Goal: Find specific page/section: Find specific page/section

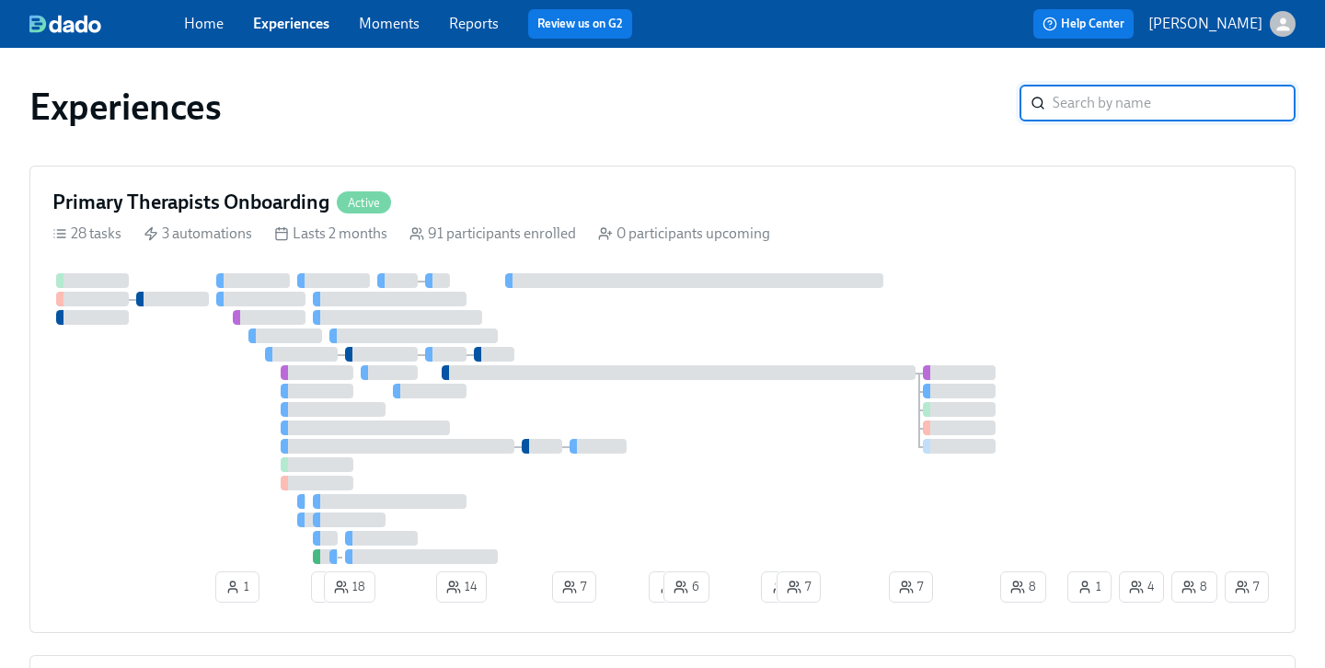
click at [278, 27] on link "Experiences" at bounding box center [291, 23] width 76 height 17
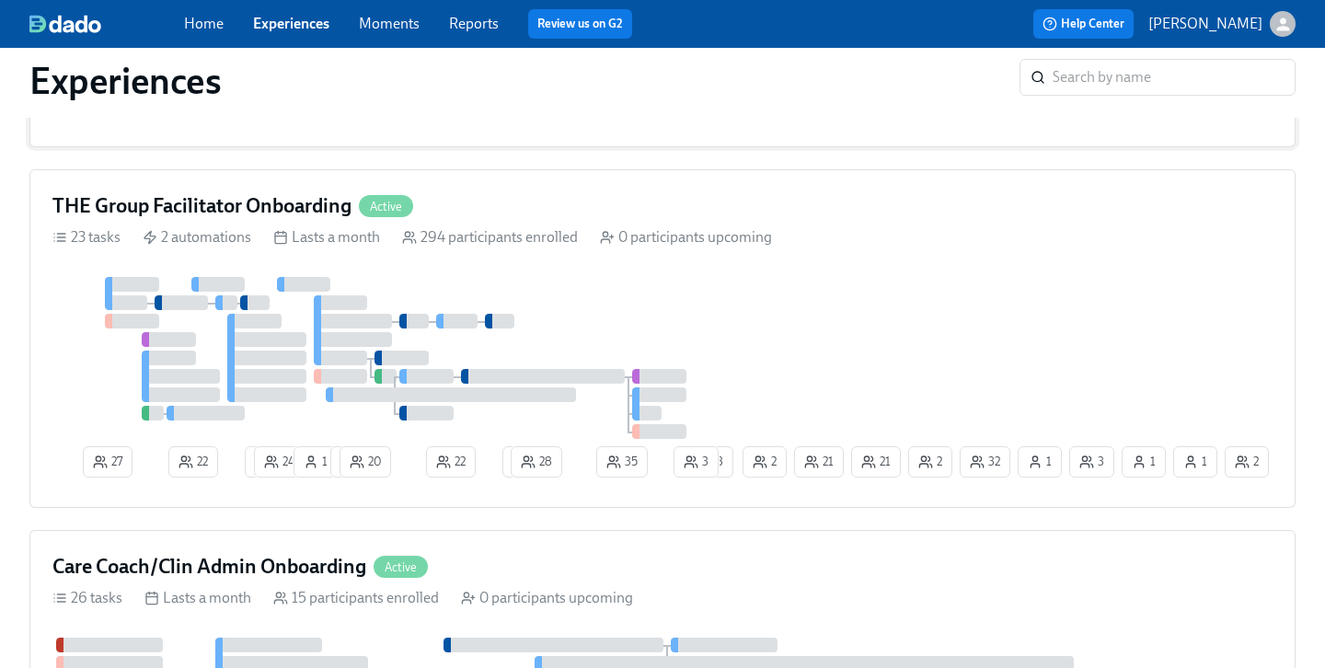
scroll to position [488, 0]
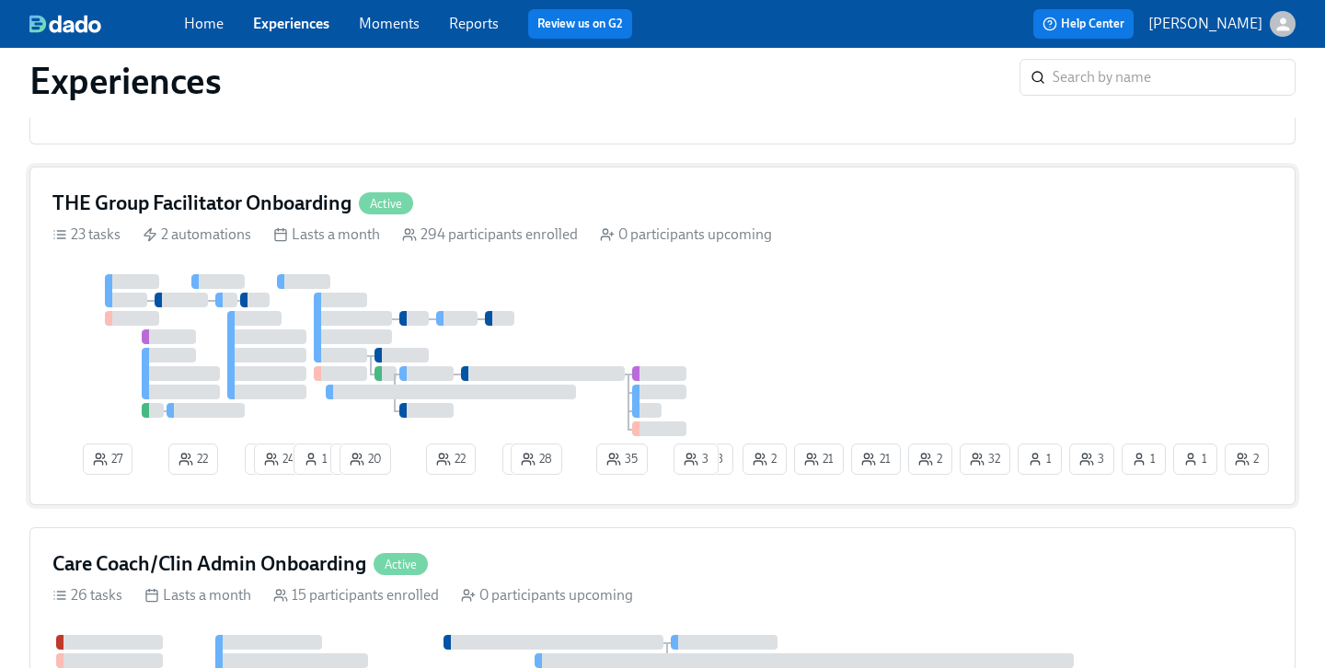
click at [473, 230] on div "294 participants enrolled" at bounding box center [490, 234] width 176 height 20
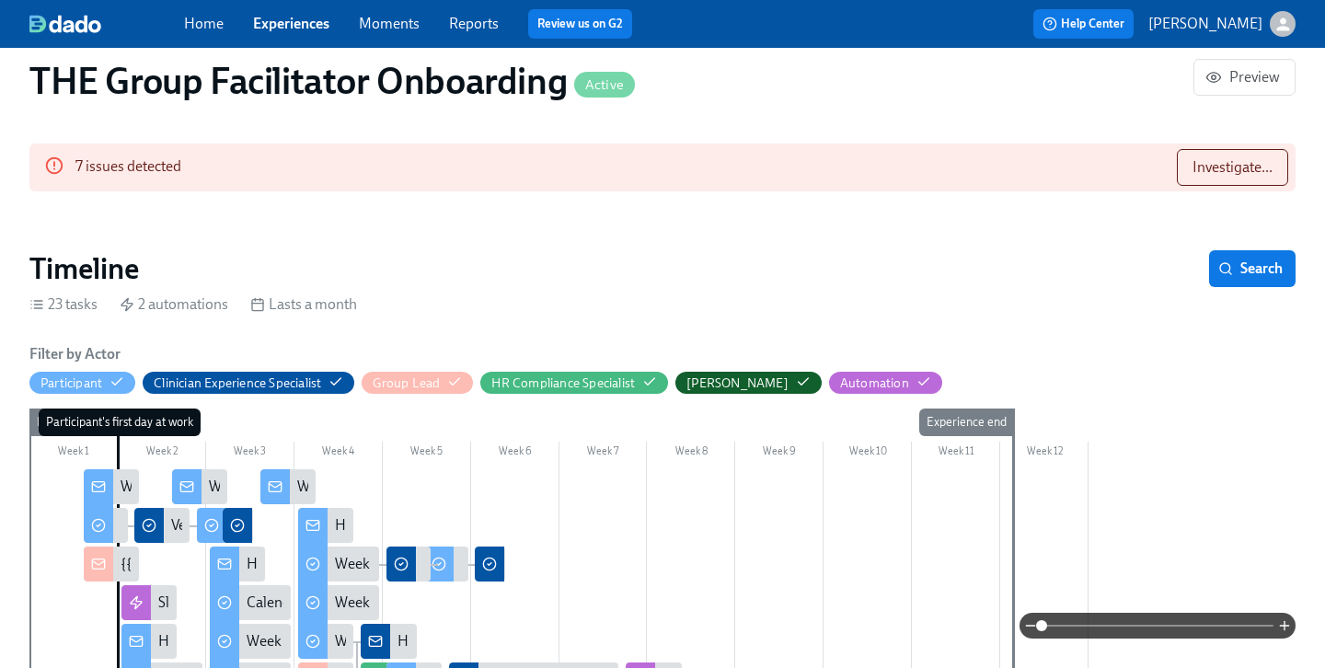
scroll to position [1566, 0]
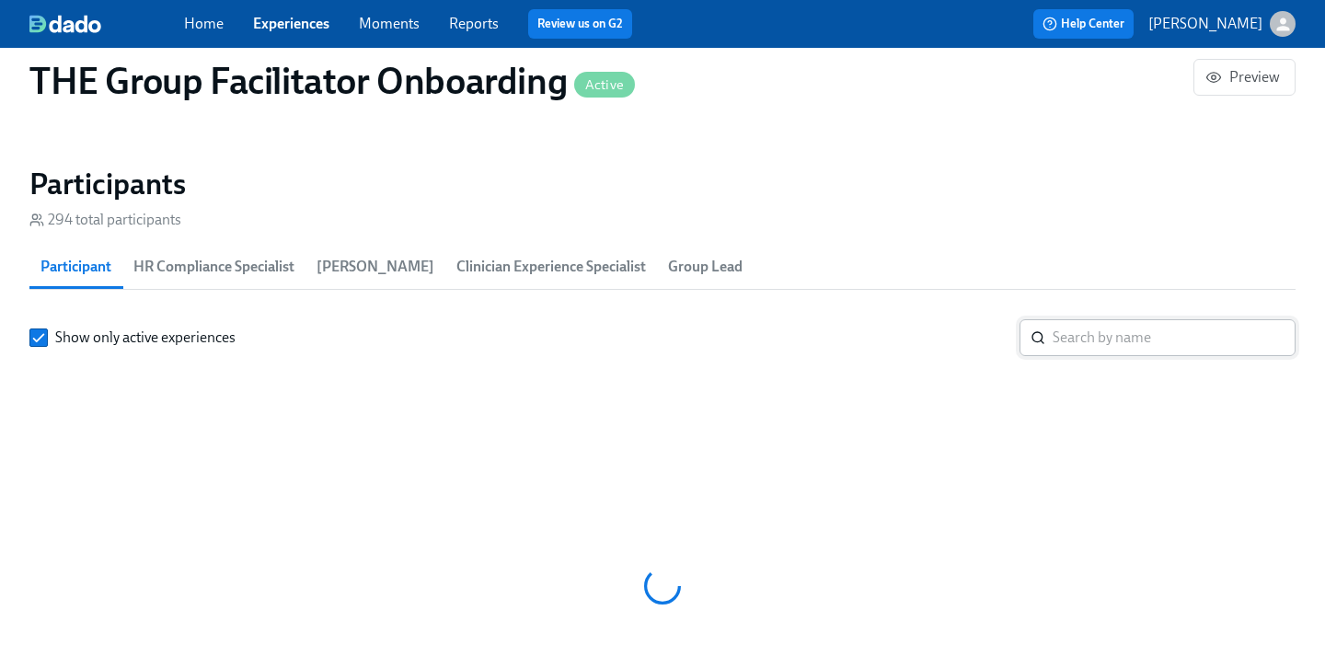
click at [1095, 319] on input "search" at bounding box center [1173, 337] width 243 height 37
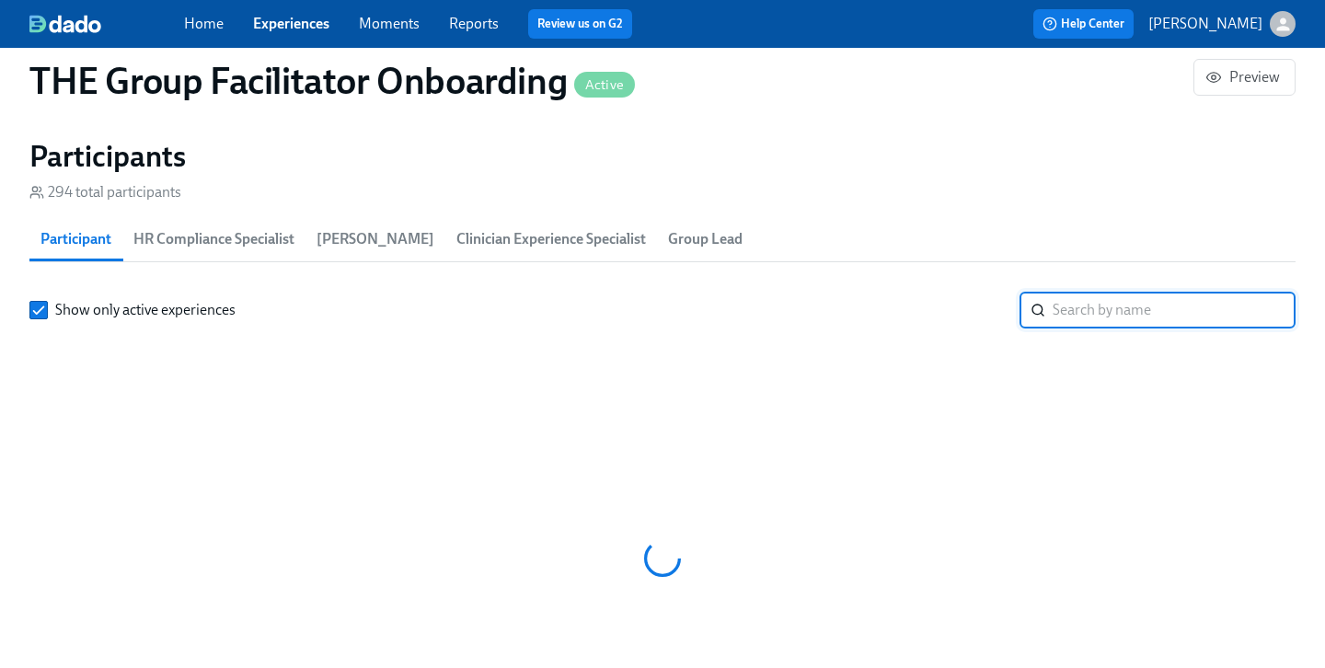
paste input "[PERSON_NAME]"
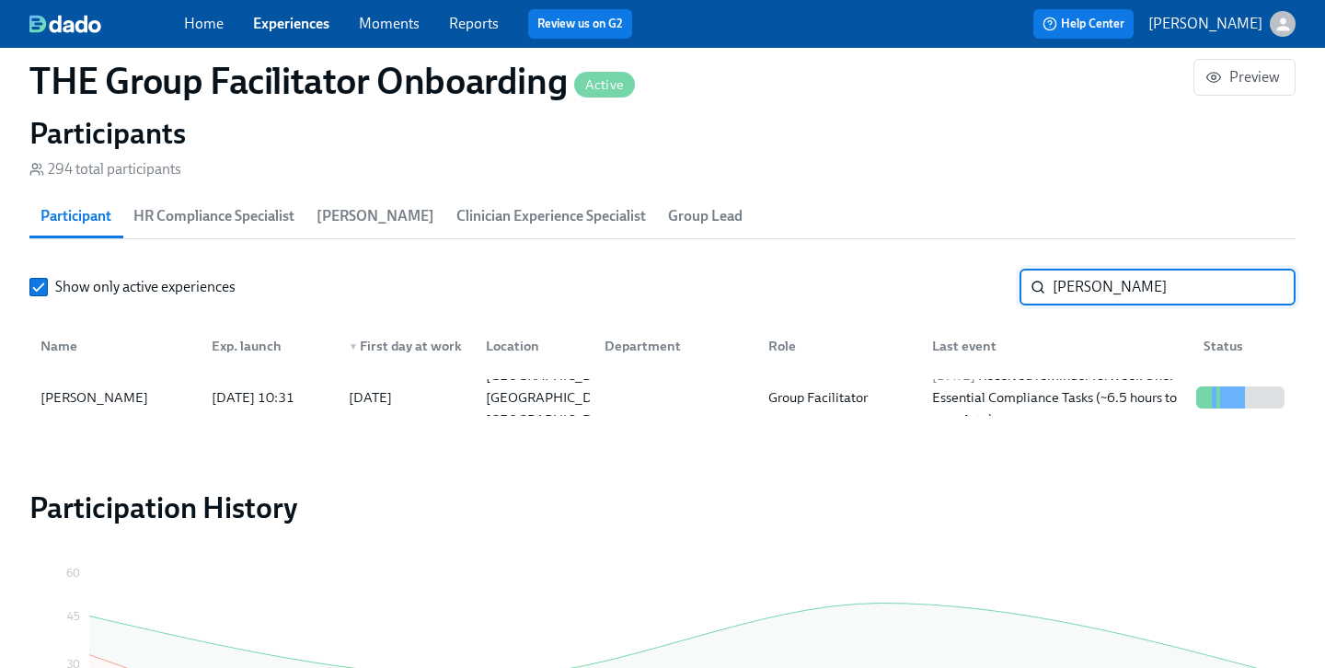
scroll to position [1623, 0]
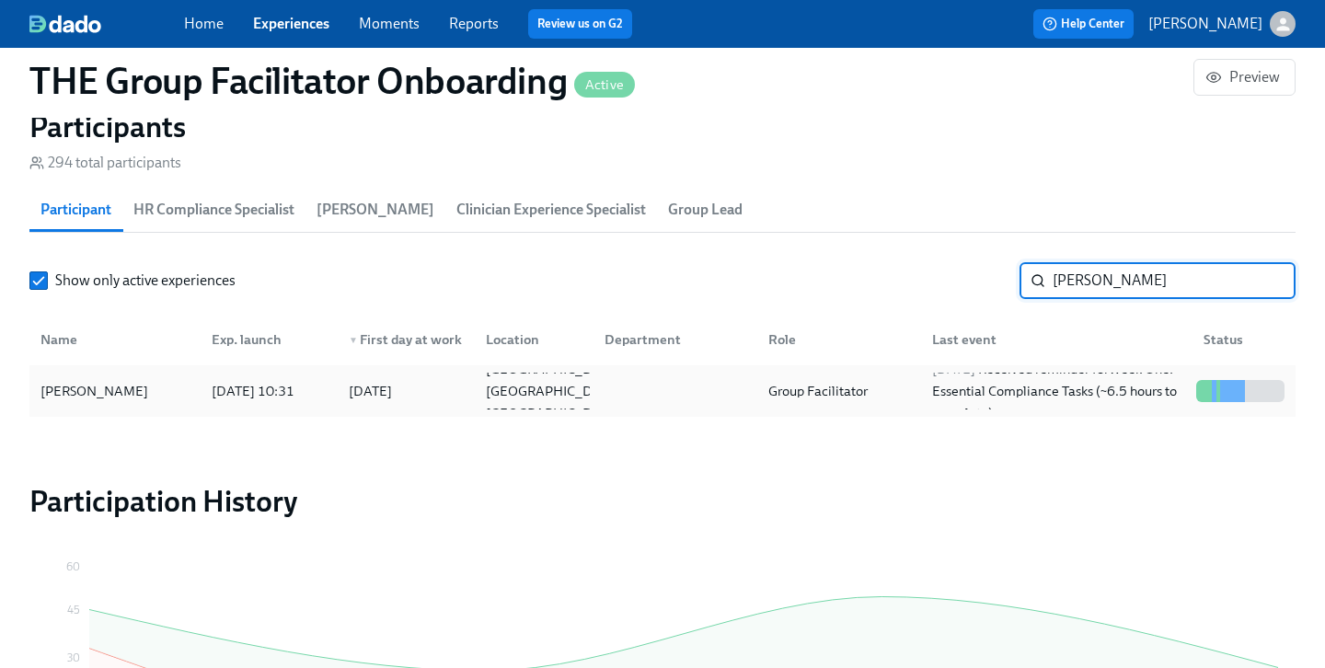
type input "[PERSON_NAME]"
click at [172, 385] on div "[PERSON_NAME]" at bounding box center [115, 391] width 164 height 37
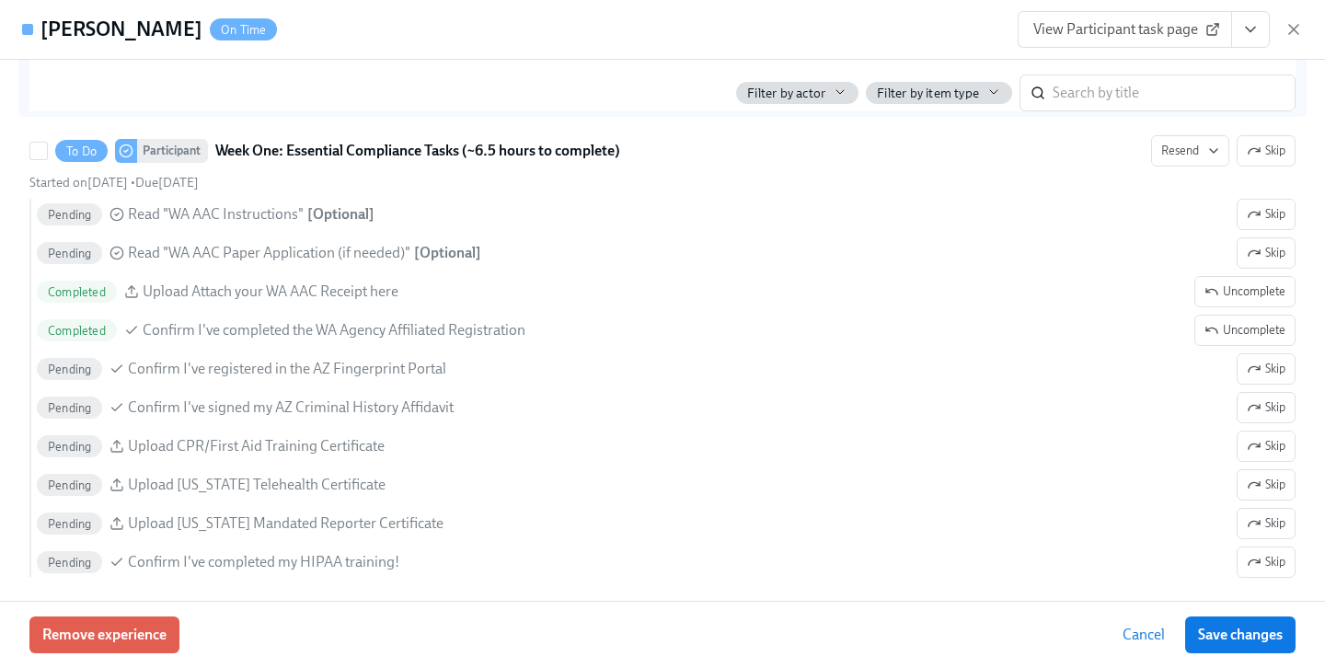
scroll to position [1521, 0]
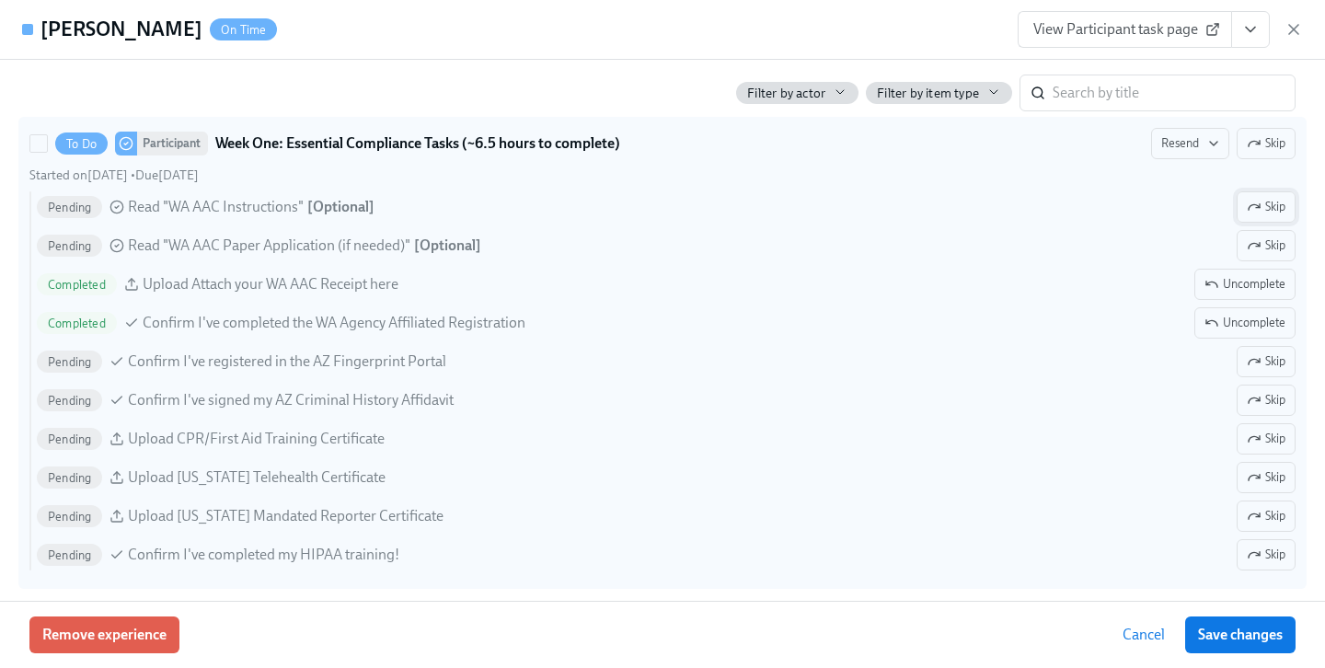
click at [1266, 203] on span "Skip" at bounding box center [1266, 207] width 39 height 18
click at [1267, 243] on span "Skip" at bounding box center [1266, 245] width 39 height 18
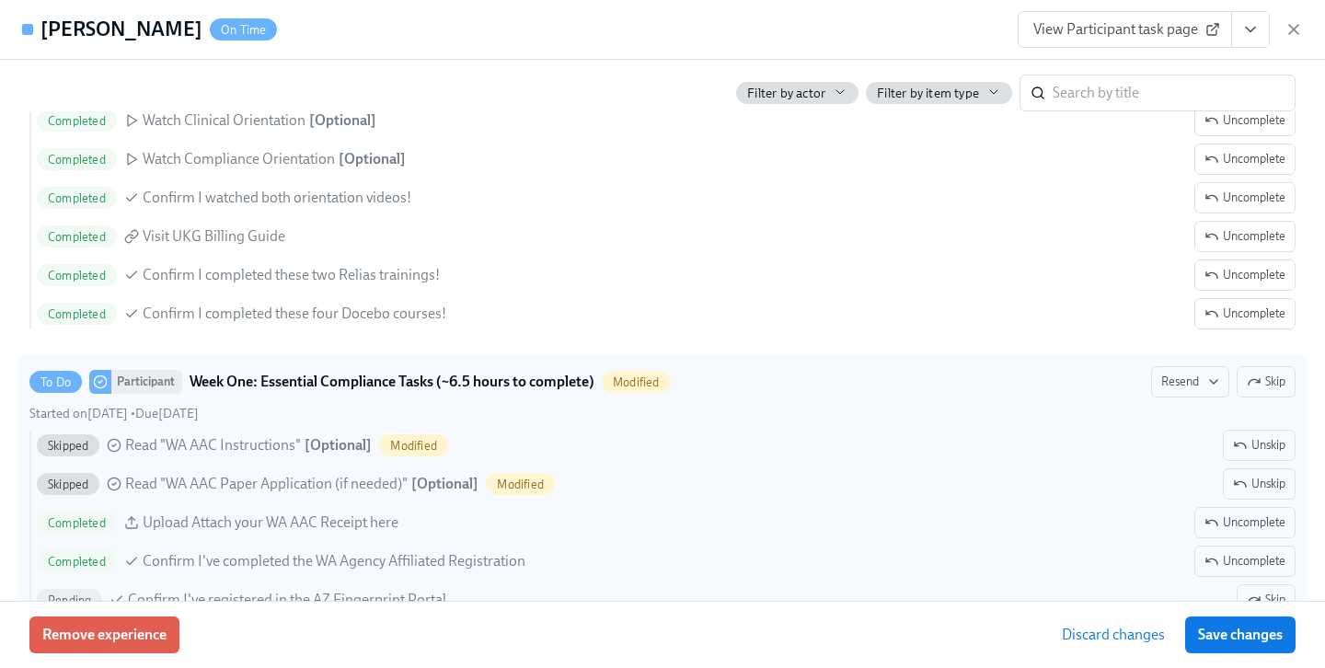
scroll to position [1239, 0]
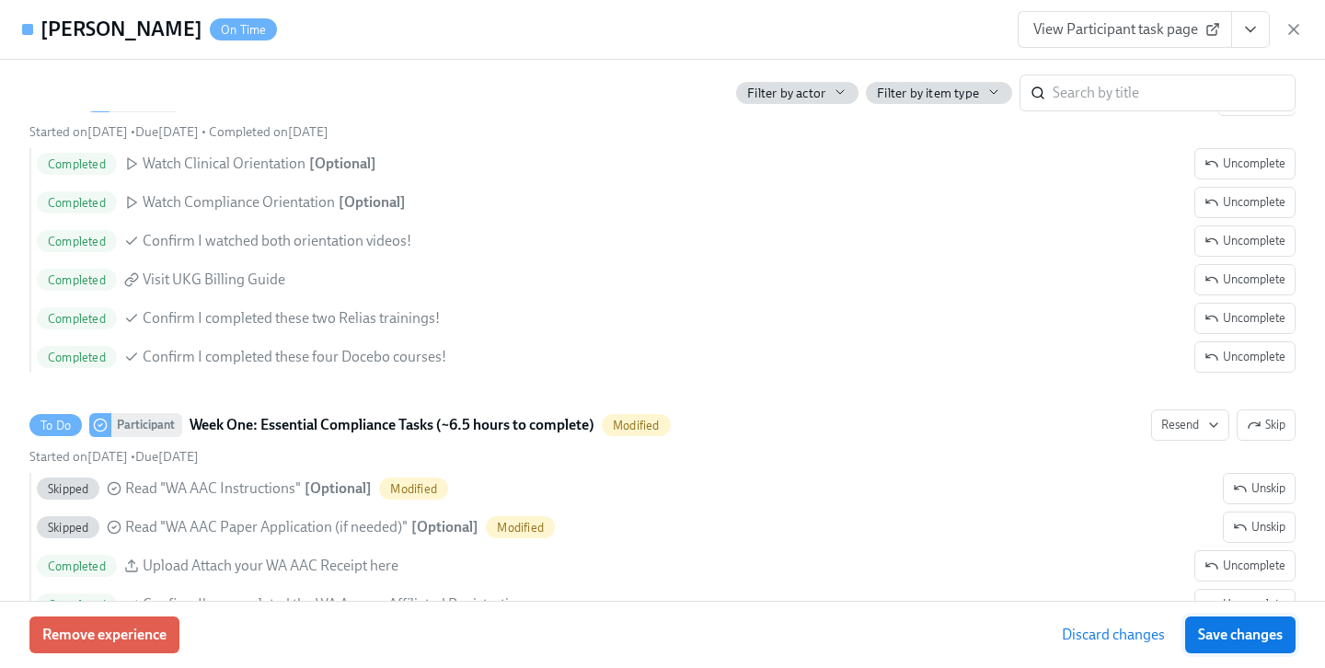
click at [1247, 633] on span "Save changes" at bounding box center [1240, 635] width 85 height 18
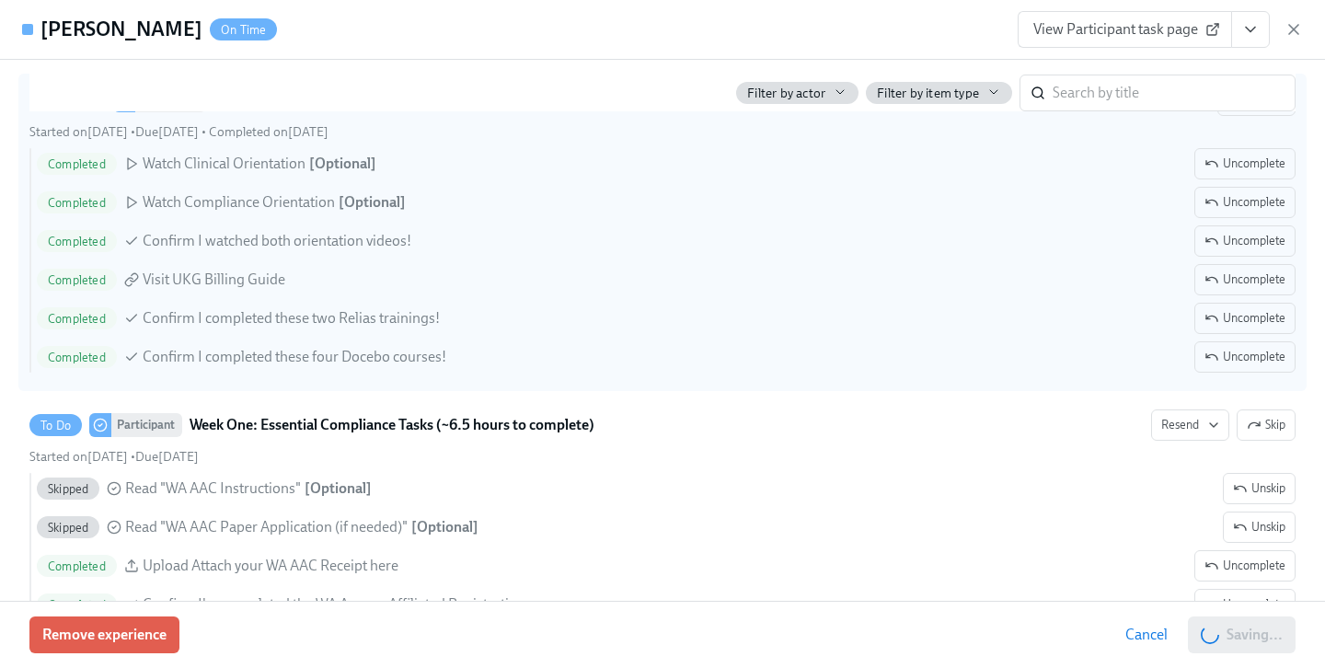
scroll to position [0, 28371]
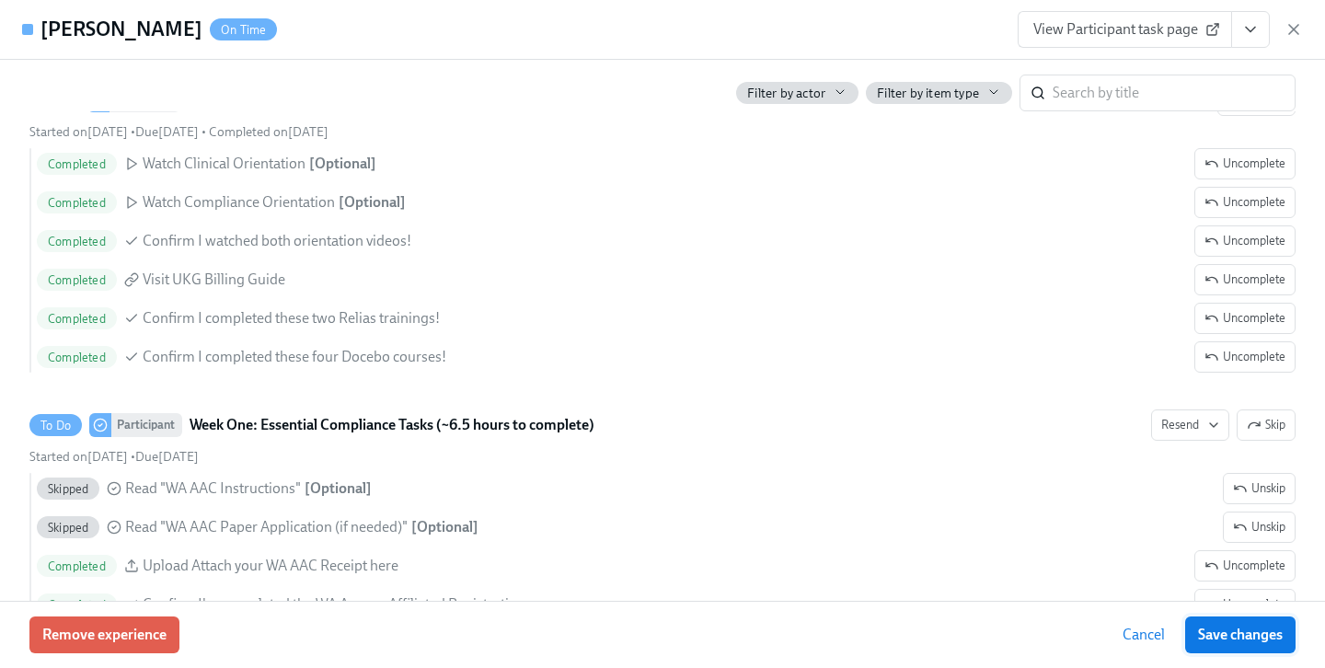
click at [1257, 636] on button "Save changes" at bounding box center [1240, 634] width 110 height 37
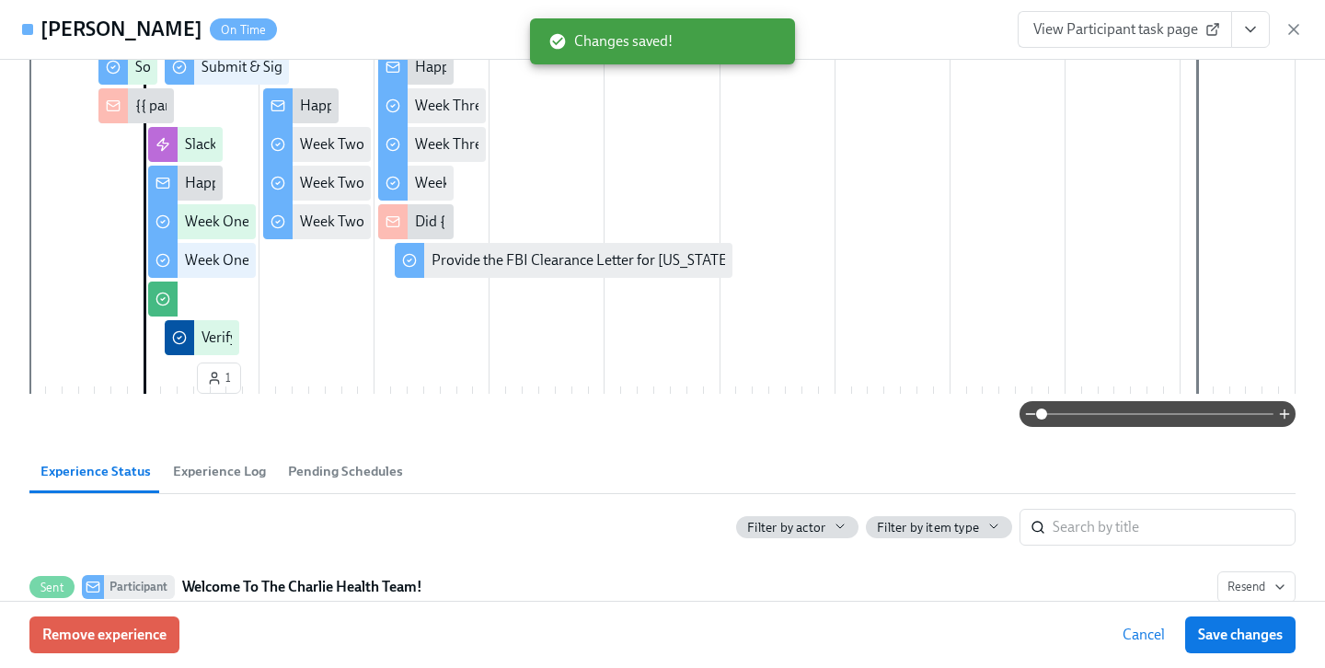
scroll to position [0, 0]
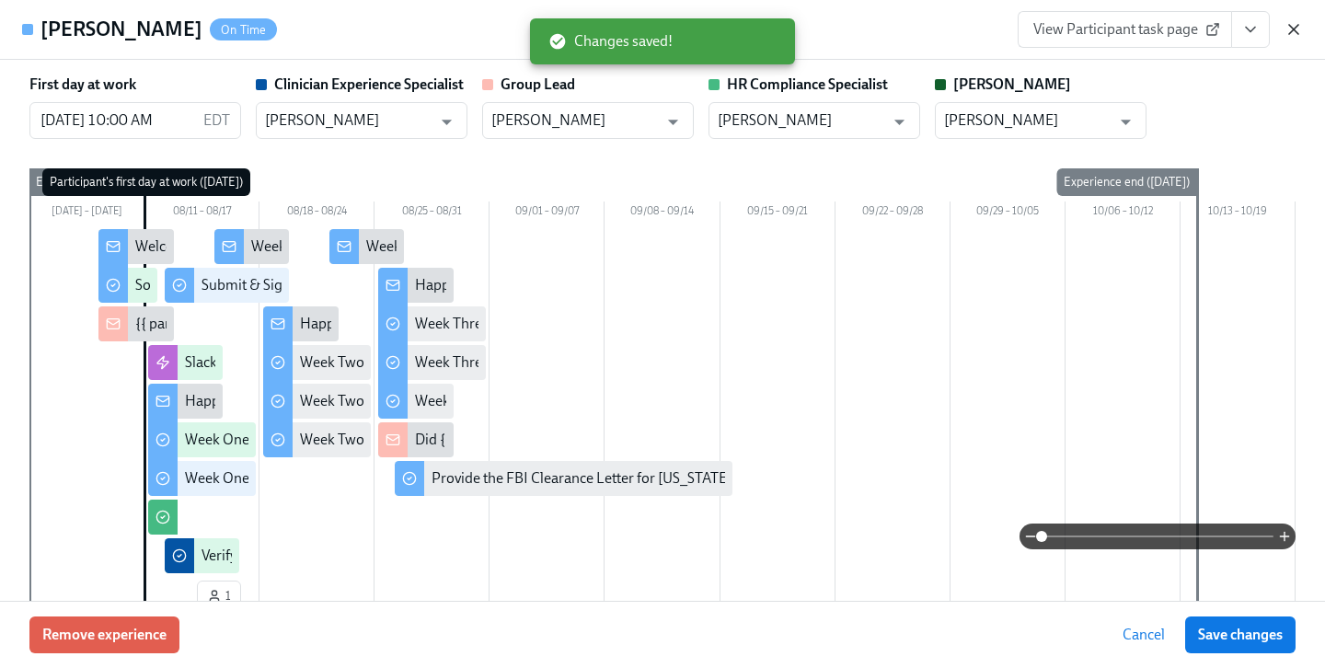
click at [1294, 27] on icon "button" at bounding box center [1293, 29] width 9 height 9
